Goal: Complete application form

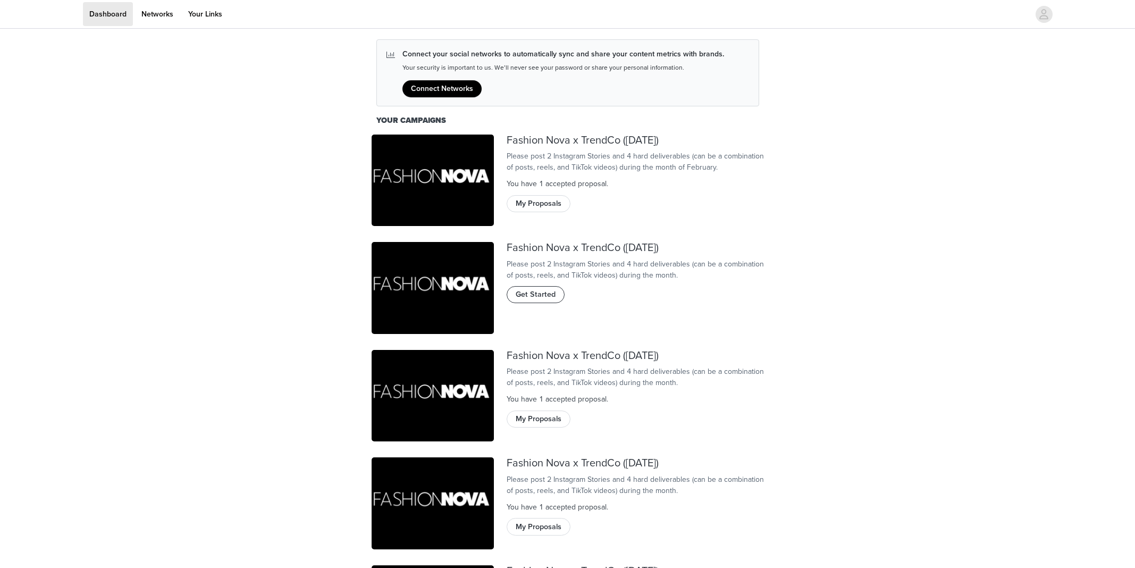
click at [543, 299] on span "Get Started" at bounding box center [535, 295] width 40 height 12
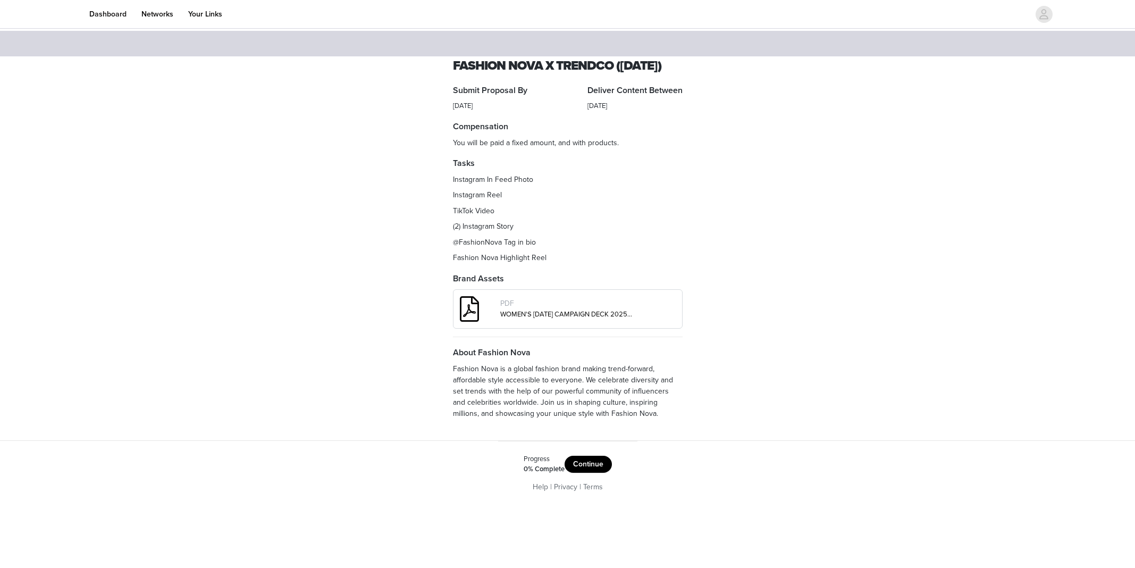
click at [597, 472] on button "Continue" at bounding box center [587, 463] width 47 height 17
click at [586, 472] on button "Get Started" at bounding box center [596, 463] width 55 height 17
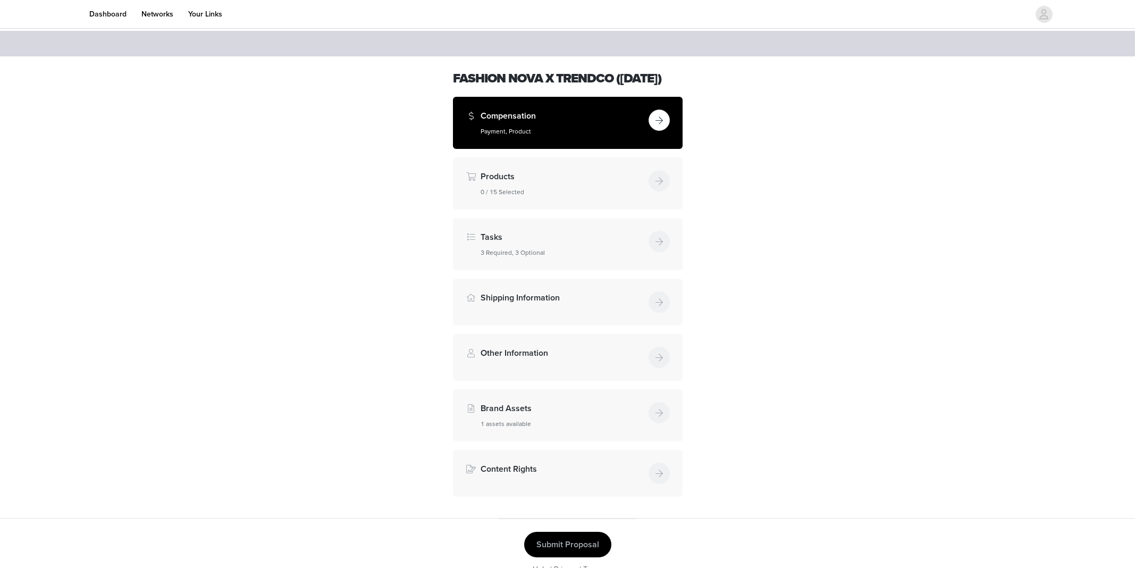
click at [590, 136] on div "Compensation Payment, Product" at bounding box center [562, 122] width 164 height 27
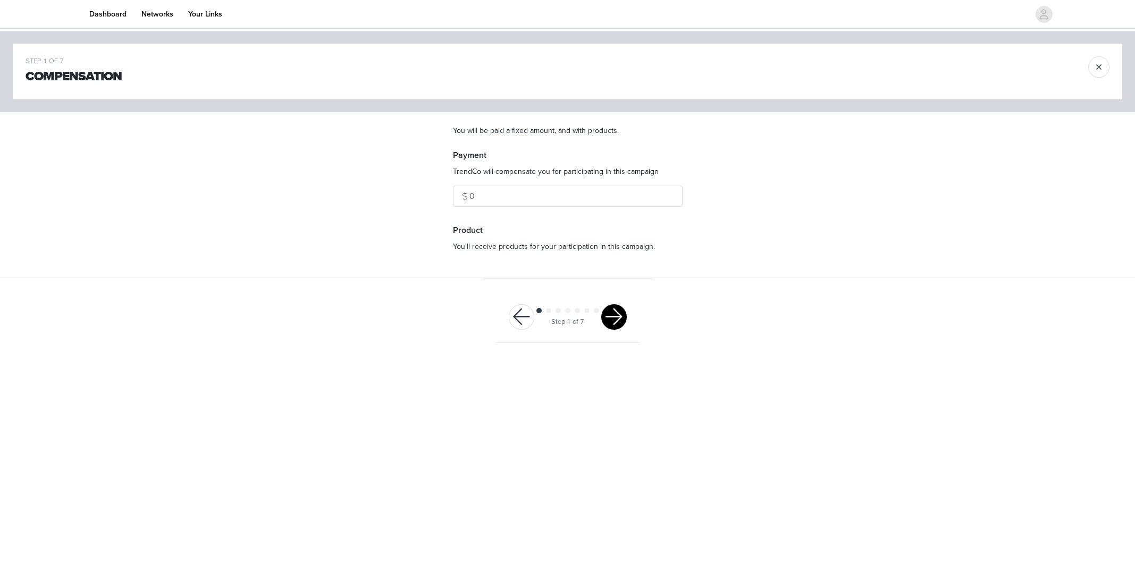
click at [615, 312] on button "button" at bounding box center [614, 317] width 26 height 26
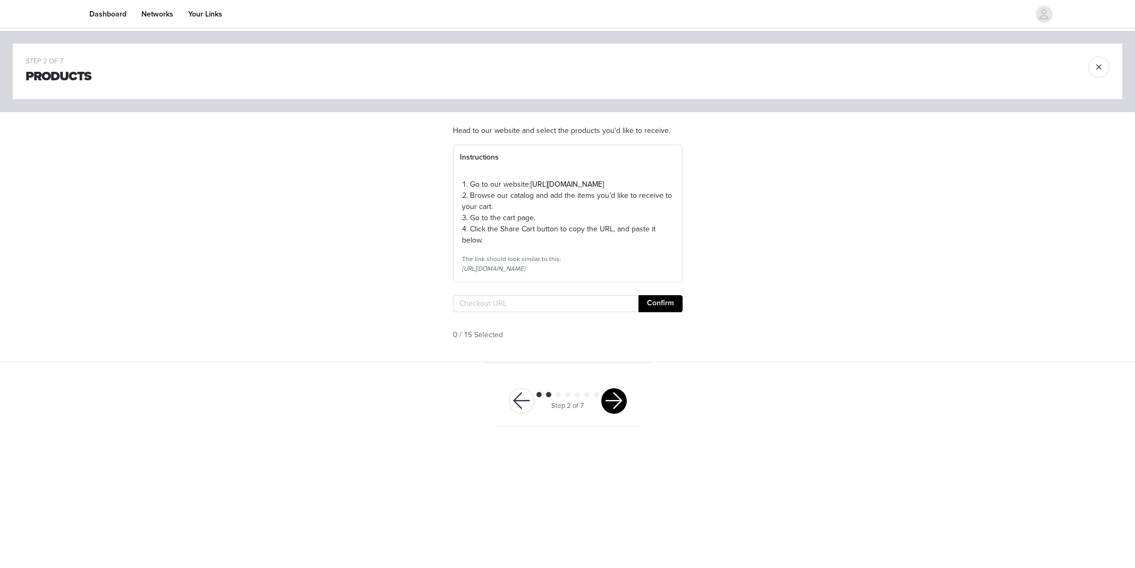
click at [614, 314] on section "Head to our website and select the products you'd like to receive. Instructions…" at bounding box center [567, 236] width 255 height 249
click at [614, 312] on input "text" at bounding box center [545, 303] width 185 height 17
paste input "https://www.fashionnova.com/pages/shared-cart/39255884071036:1,39298088009852:1…"
type input "https://www.fashionnova.com/pages/shared-cart/39255884071036:1,39298088009852:1…"
click at [666, 312] on button "Confirm" at bounding box center [660, 303] width 44 height 17
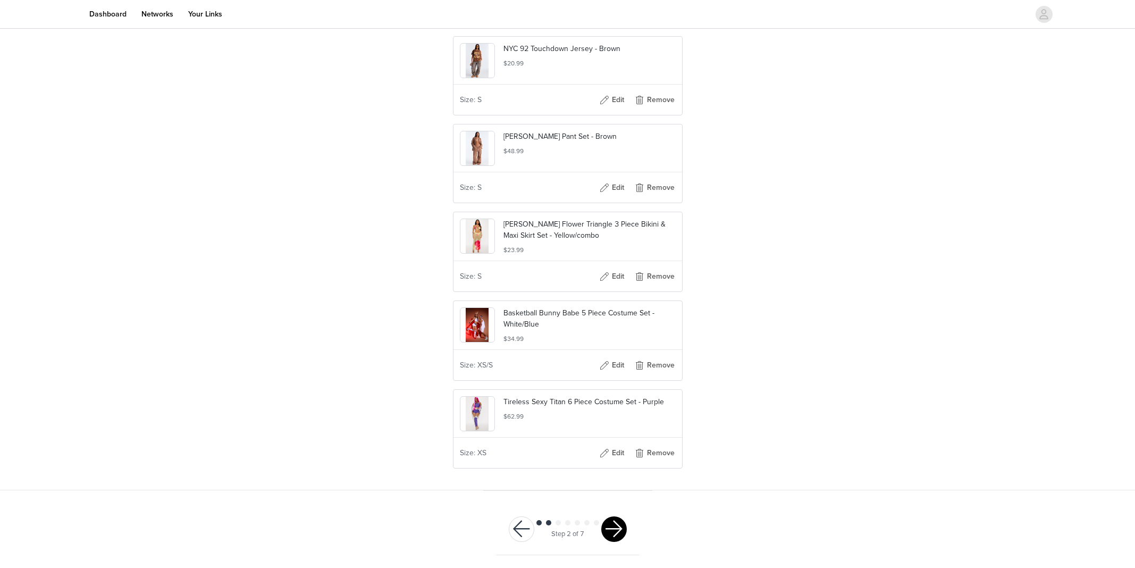
scroll to position [771, 0]
click at [623, 524] on button "button" at bounding box center [614, 529] width 26 height 26
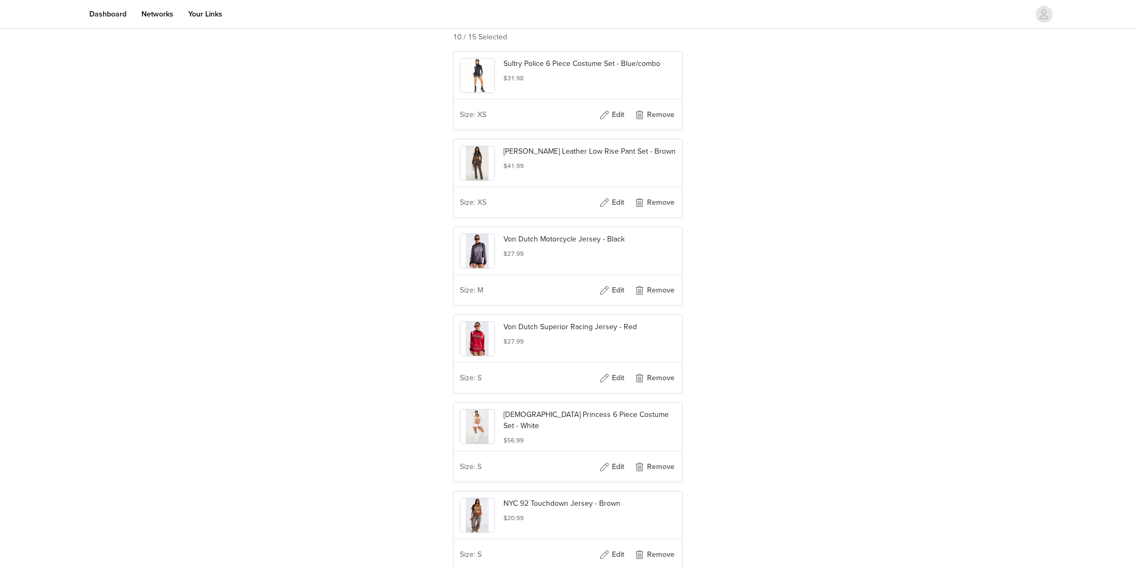
scroll to position [296, 0]
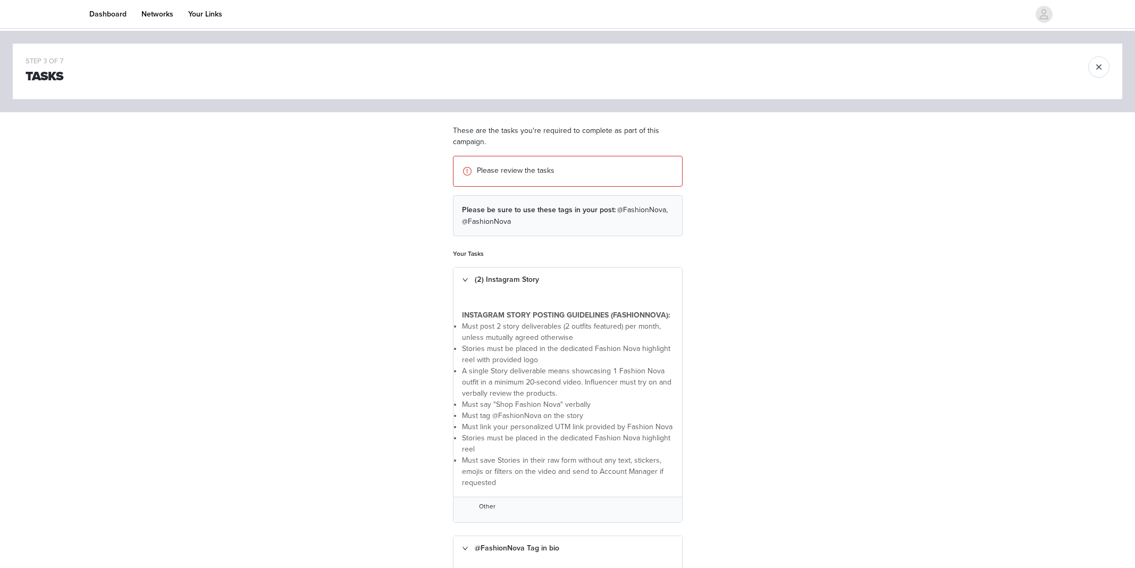
scroll to position [481, 0]
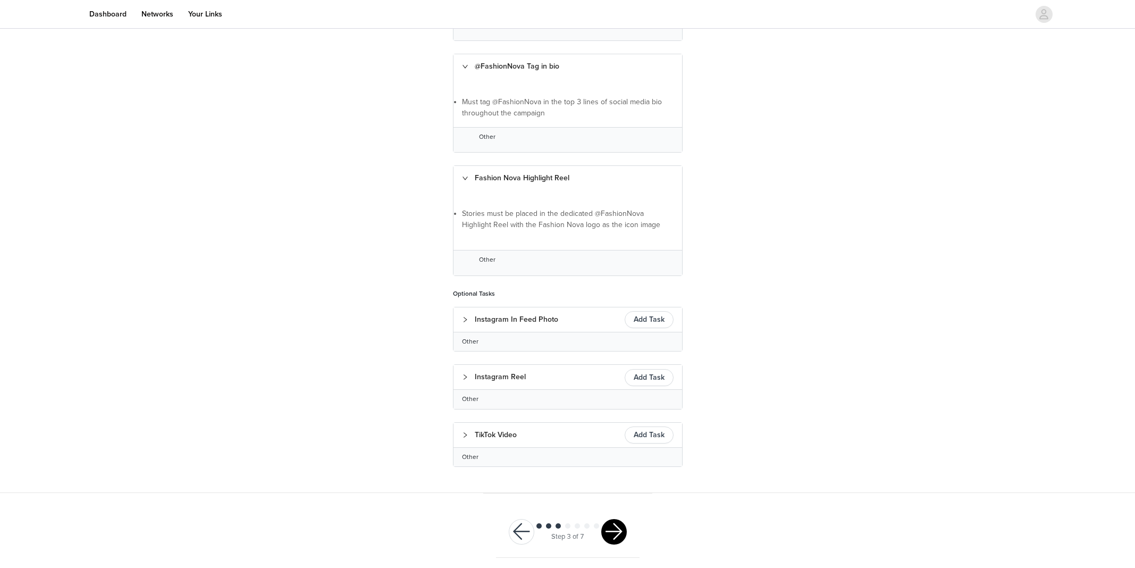
click at [620, 528] on button "button" at bounding box center [614, 532] width 26 height 26
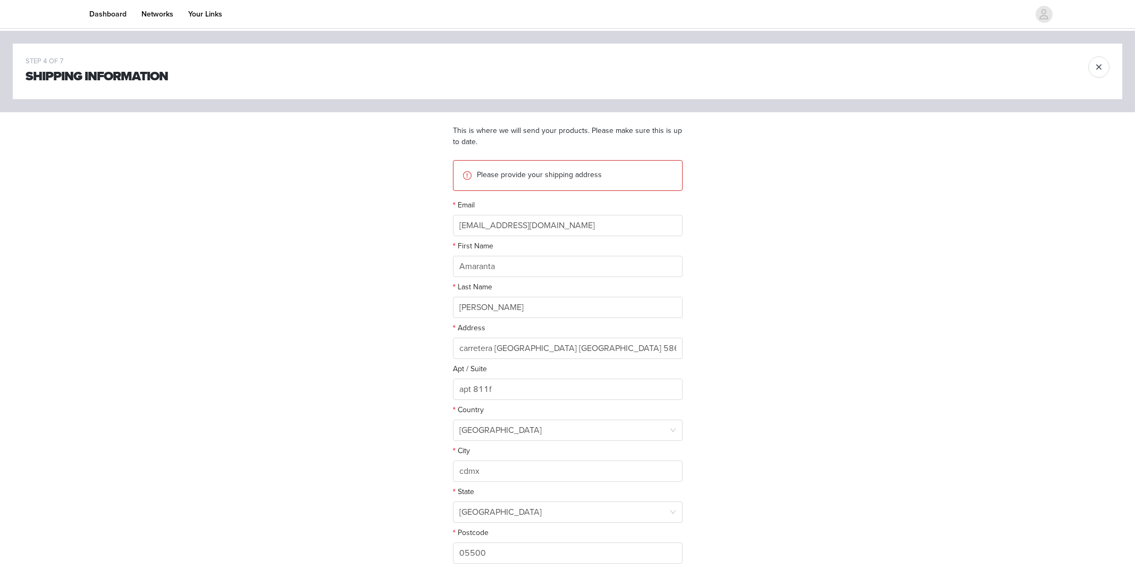
scroll to position [90, 0]
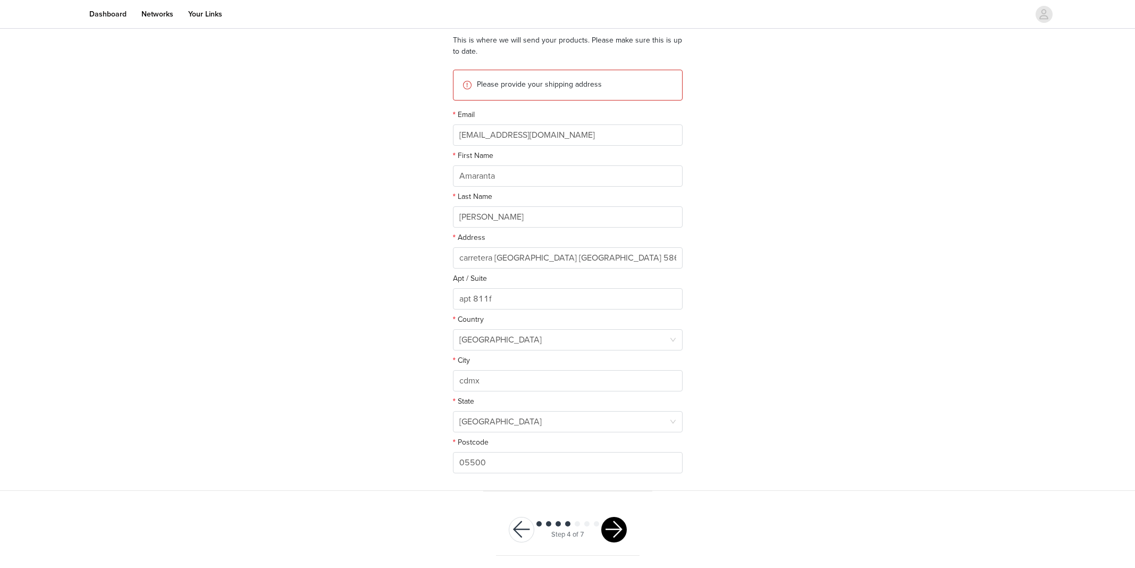
click at [605, 532] on button "button" at bounding box center [614, 530] width 26 height 26
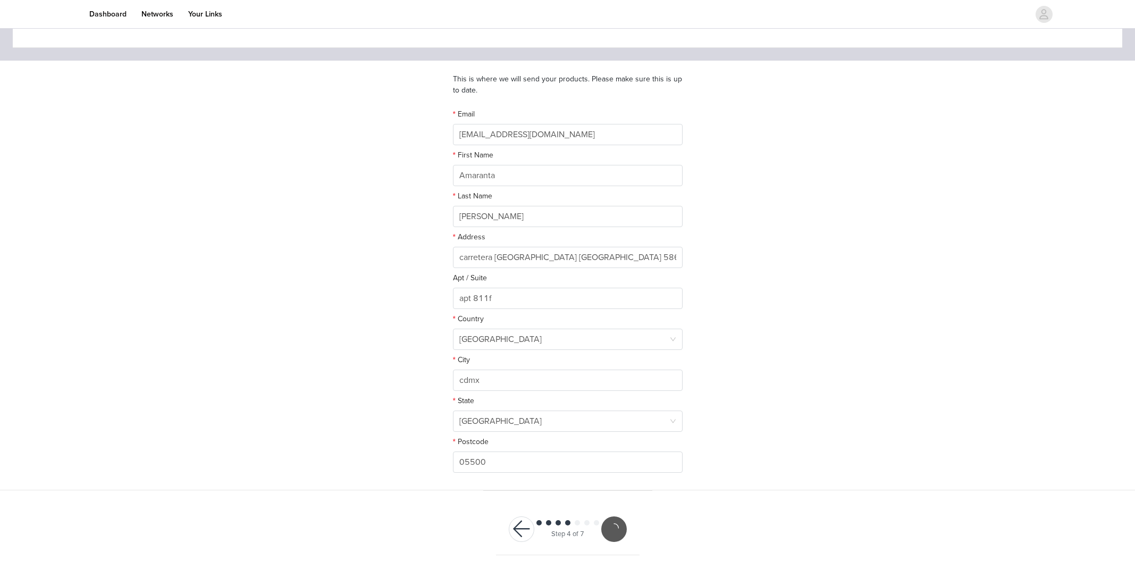
scroll to position [51, 0]
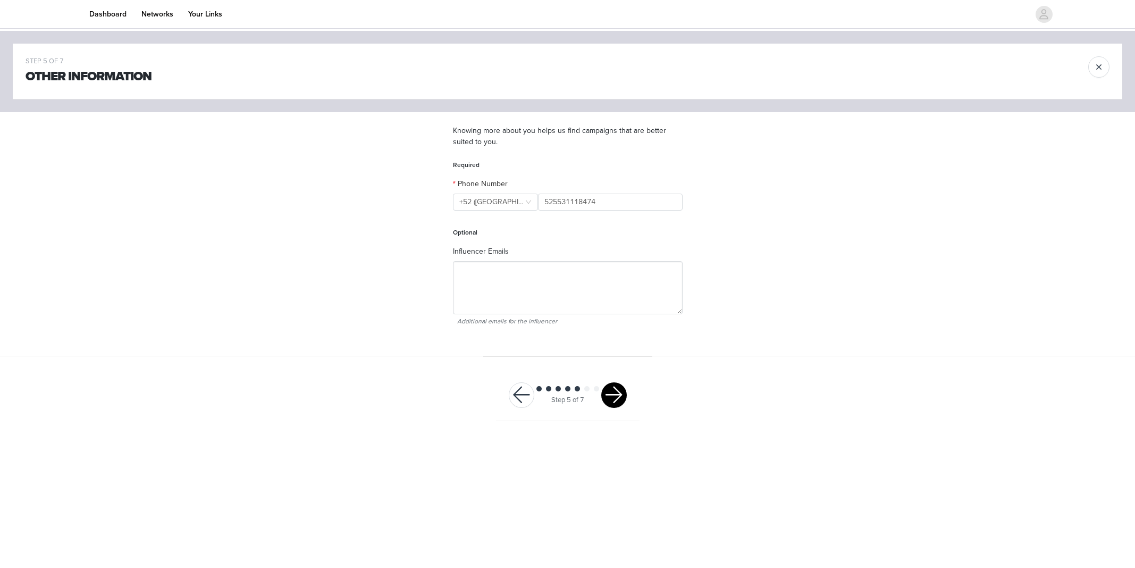
click at [614, 407] on button "button" at bounding box center [614, 395] width 26 height 26
click at [614, 404] on div at bounding box center [614, 395] width 26 height 26
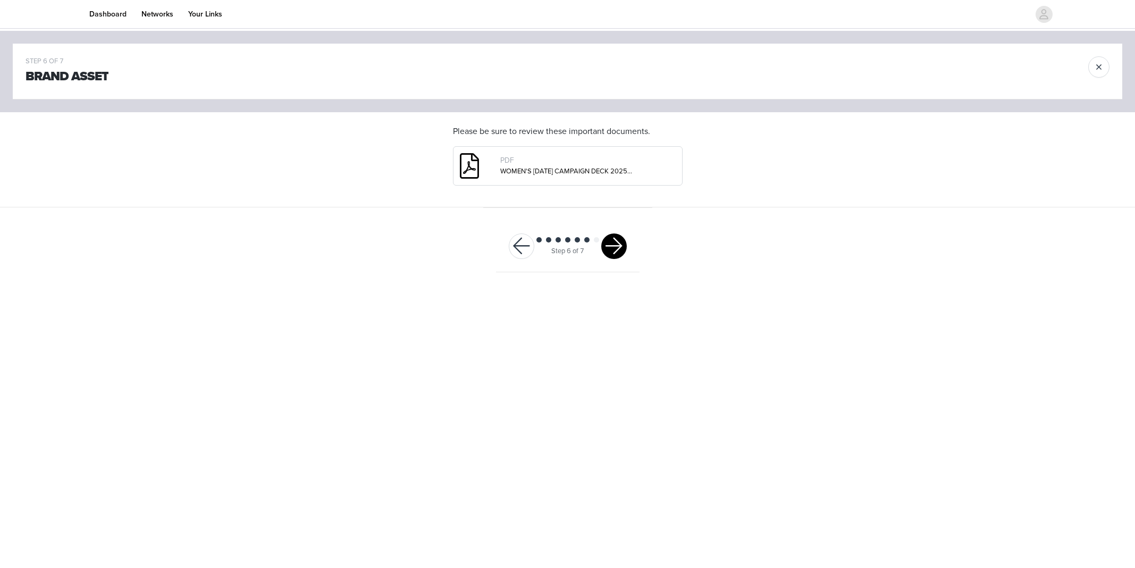
click at [611, 253] on button "button" at bounding box center [614, 246] width 26 height 26
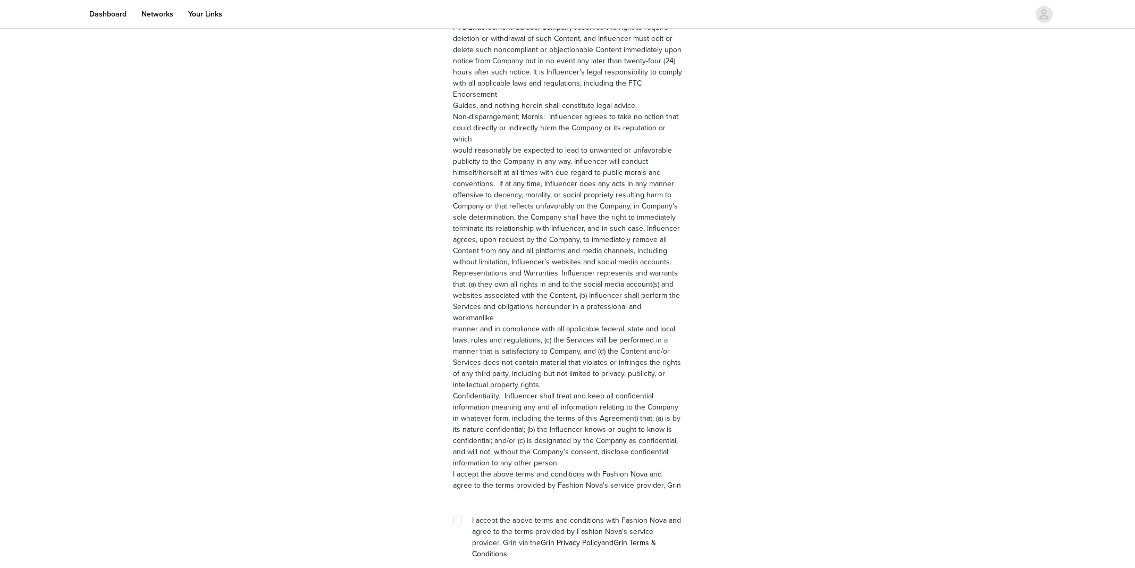
scroll to position [1314, 0]
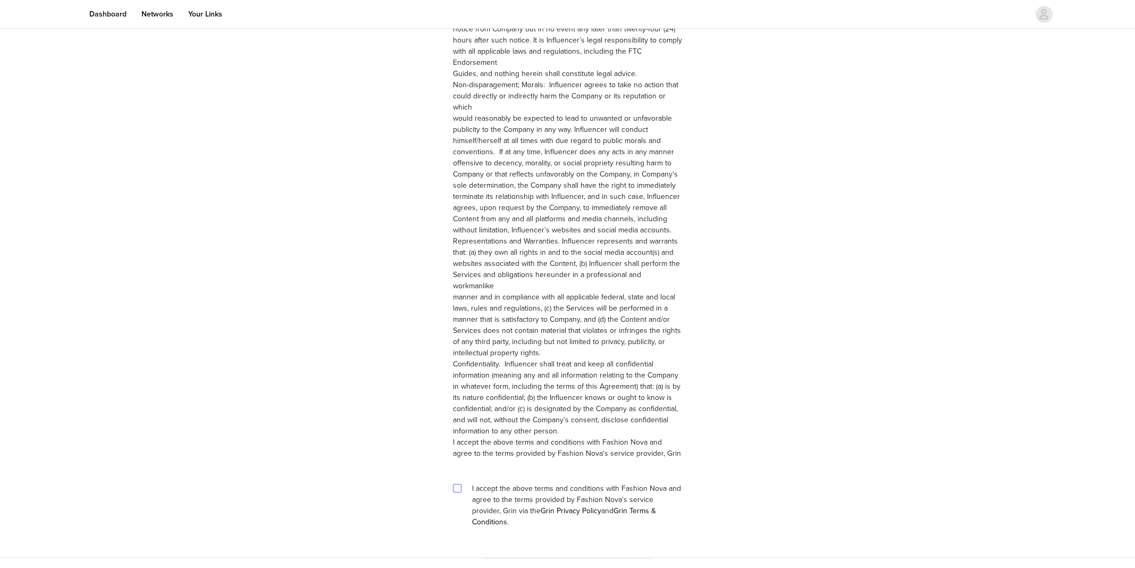
click at [457, 484] on input "checkbox" at bounding box center [456, 487] width 7 height 7
checkbox input "true"
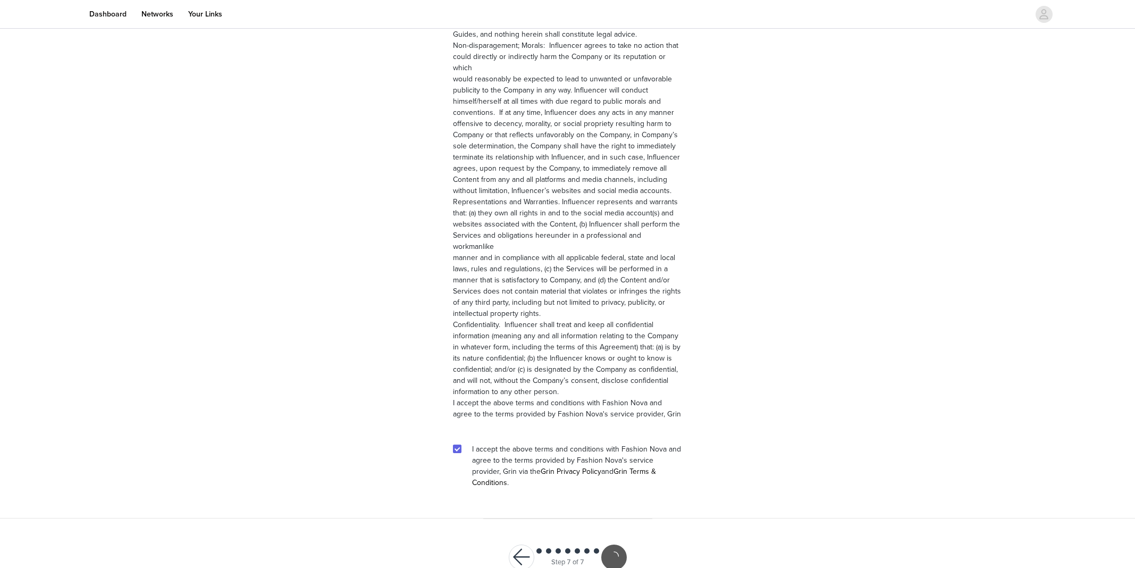
scroll to position [1275, 0]
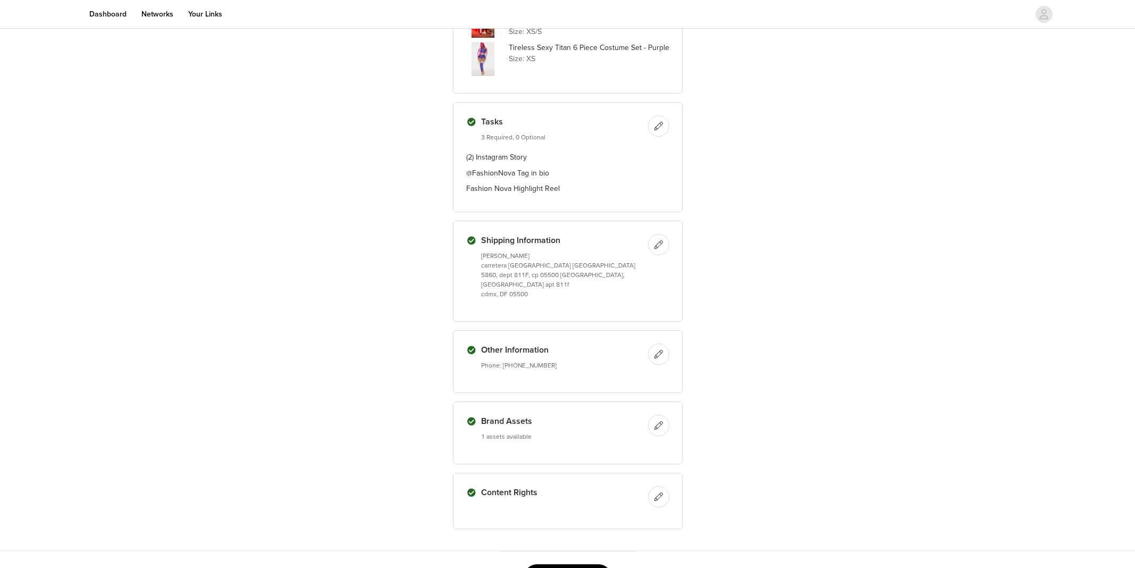
scroll to position [580, 0]
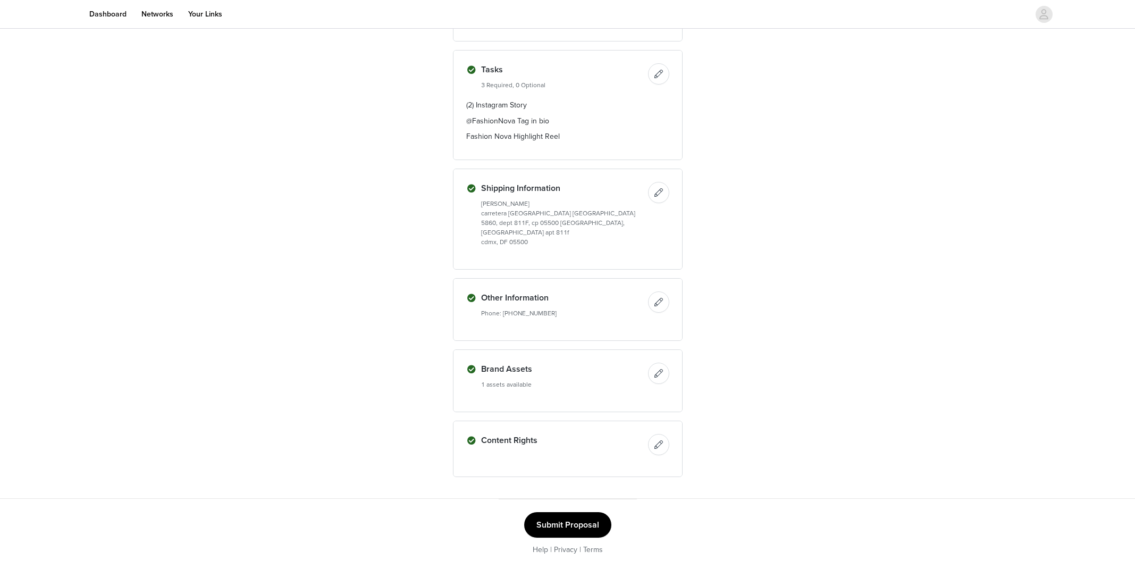
click at [585, 537] on button "Submit Proposal" at bounding box center [567, 525] width 87 height 26
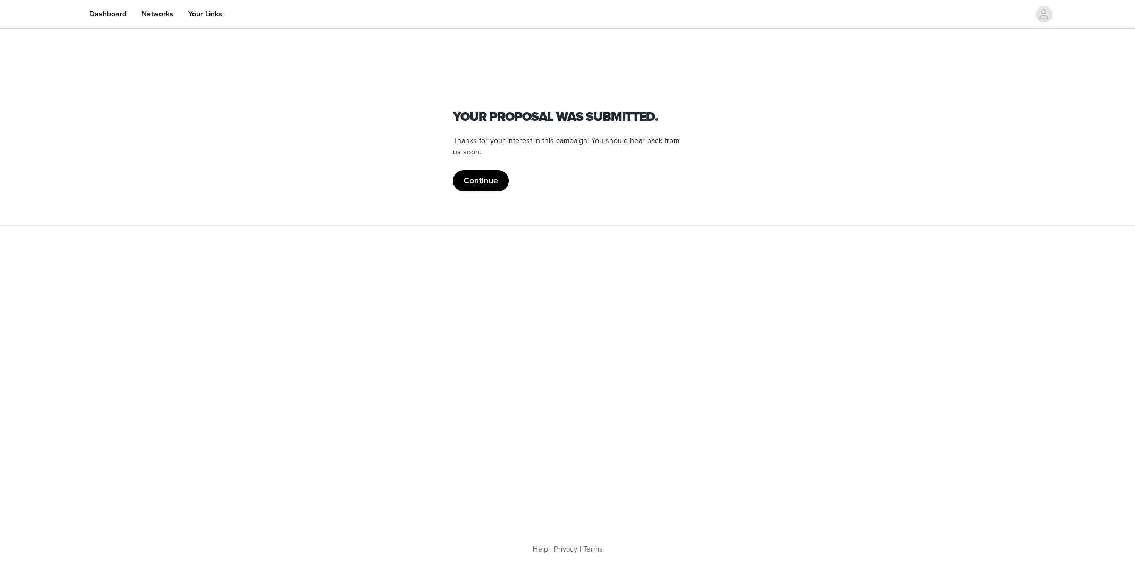
scroll to position [0, 0]
click at [493, 180] on button "Continue" at bounding box center [481, 180] width 56 height 21
